Goal: Information Seeking & Learning: Understand process/instructions

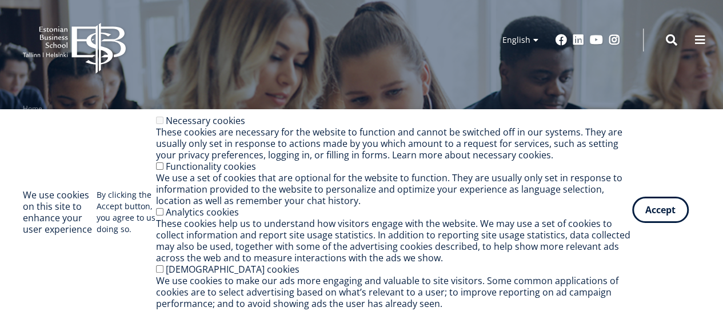
click at [670, 217] on button "Accept" at bounding box center [660, 210] width 57 height 26
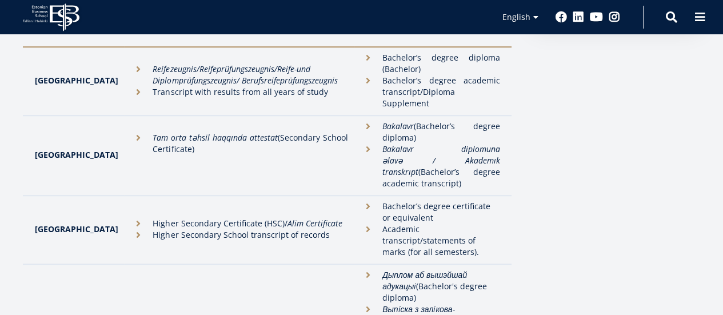
scroll to position [386, 0]
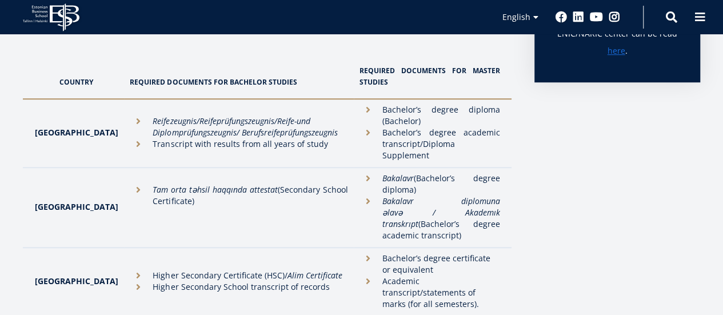
click at [124, 247] on td "Higher Secondary Certificate (HSC)/ Alim Certificate Higher Secondary School tr…" at bounding box center [239, 281] width 230 height 69
drag, startPoint x: 77, startPoint y: 216, endPoint x: 589, endPoint y: 75, distance: 531.4
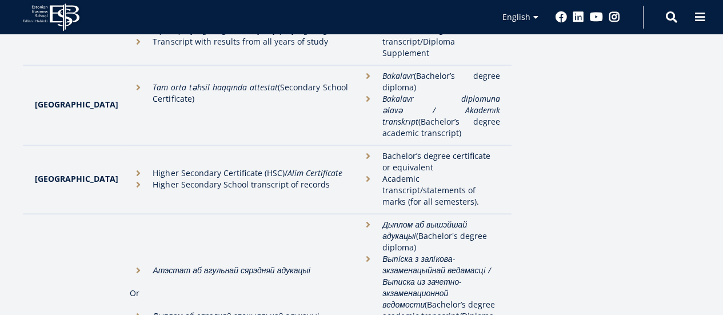
scroll to position [478, 0]
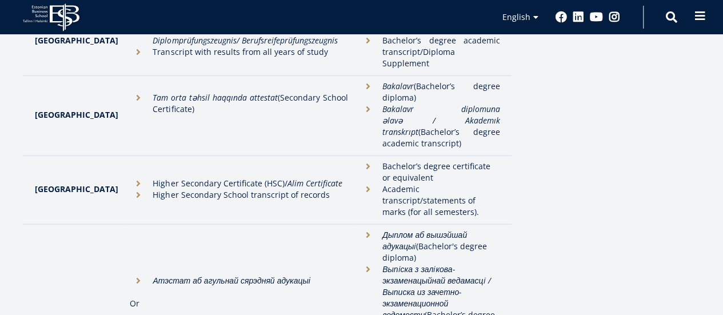
click at [701, 16] on span at bounding box center [699, 15] width 11 height 11
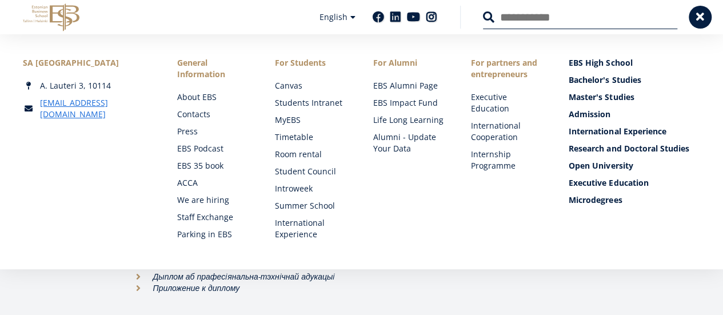
scroll to position [550, 0]
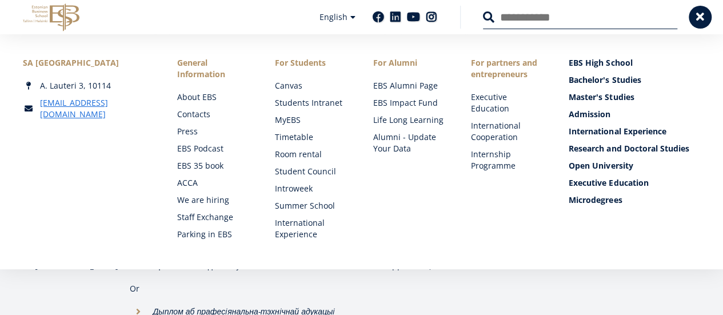
click at [53, 9] on icon at bounding box center [65, 17] width 30 height 28
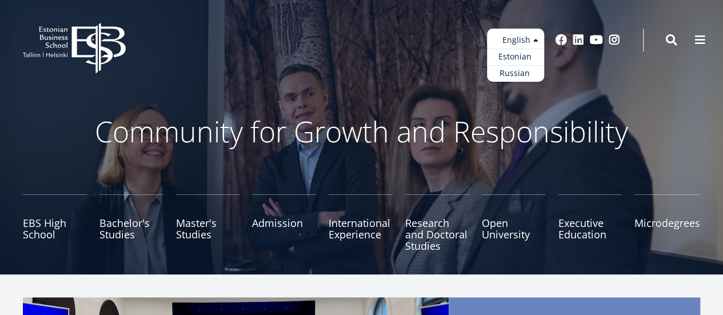
click at [497, 34] on ul "Estonian English Russian" at bounding box center [515, 55] width 57 height 53
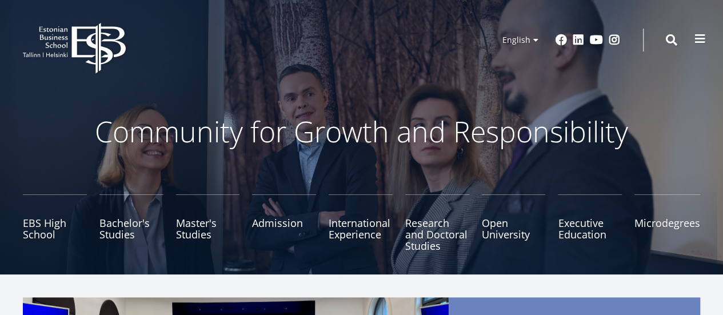
click at [699, 35] on span at bounding box center [699, 38] width 11 height 11
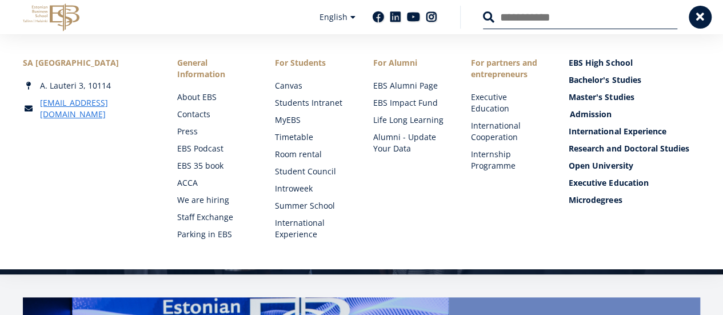
click at [599, 113] on link "Admission" at bounding box center [635, 114] width 131 height 11
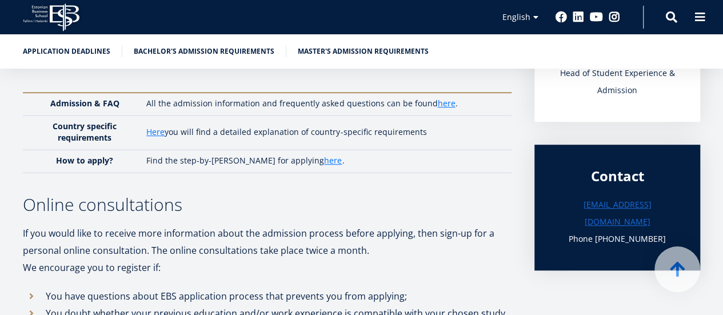
scroll to position [318, 0]
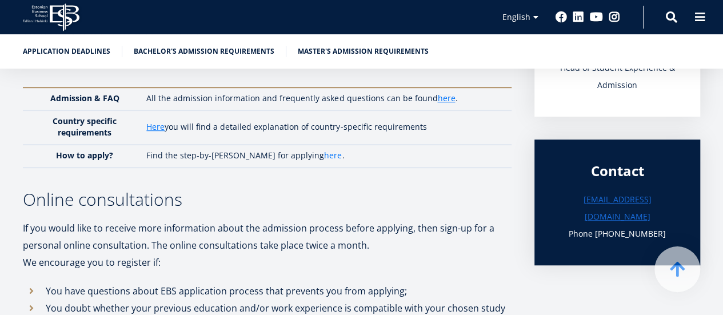
click at [324, 150] on link "here" at bounding box center [333, 155] width 18 height 11
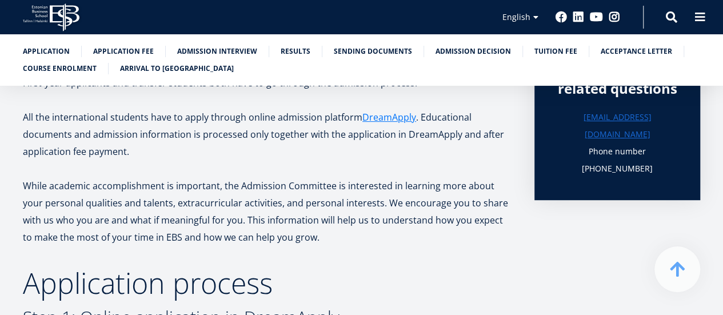
scroll to position [234, 0]
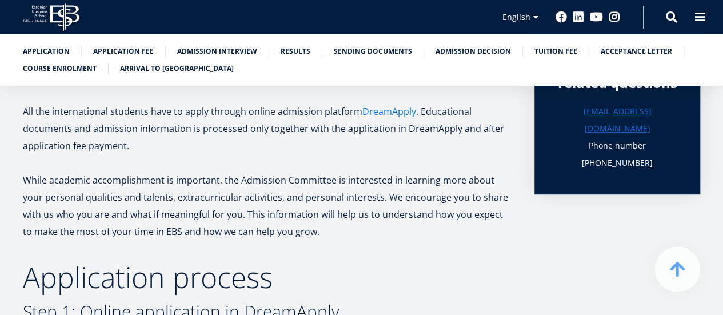
click at [369, 109] on link "DreamApply" at bounding box center [389, 111] width 54 height 17
